Goal: Task Accomplishment & Management: Complete application form

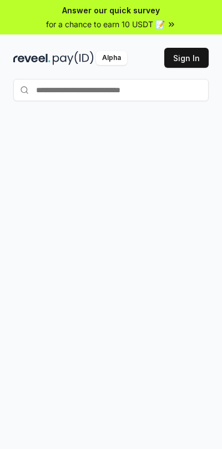
click at [40, 91] on input "text" at bounding box center [111, 90] width 196 height 22
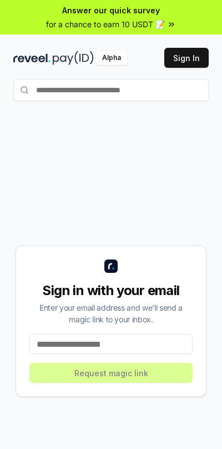
click at [37, 90] on input "text" at bounding box center [111, 90] width 196 height 22
click at [150, 354] on input at bounding box center [110, 344] width 163 height 20
click at [56, 89] on input "text" at bounding box center [111, 90] width 196 height 22
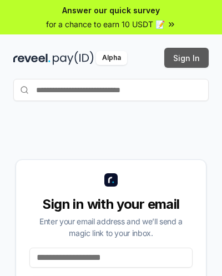
click at [194, 56] on button "Sign In" at bounding box center [187, 58] width 44 height 20
